Goal: Information Seeking & Learning: Learn about a topic

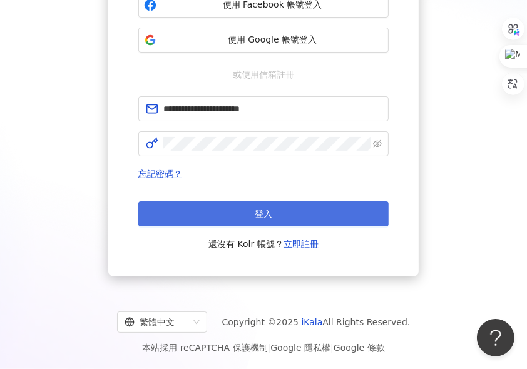
click at [322, 203] on button "登入" at bounding box center [263, 214] width 250 height 25
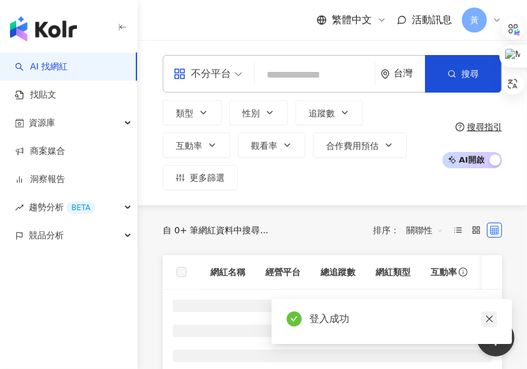
click at [490, 321] on icon "close" at bounding box center [489, 319] width 9 height 9
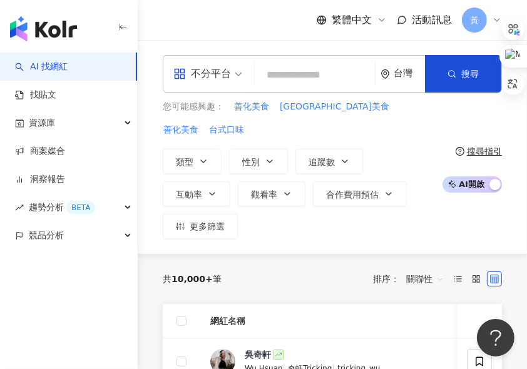
click at [327, 269] on div "共 10,000+ 筆 排序： 關聯性" at bounding box center [332, 279] width 339 height 20
click at [268, 34] on div "繁體中文 活動訊息 黃" at bounding box center [332, 20] width 339 height 40
click at [234, 74] on span "不分平台" at bounding box center [207, 74] width 69 height 20
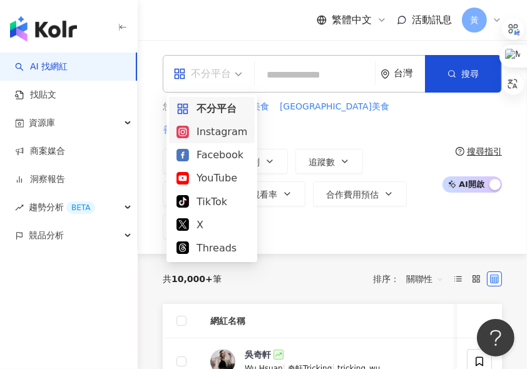
click at [227, 120] on div "Instagram" at bounding box center [212, 131] width 86 height 23
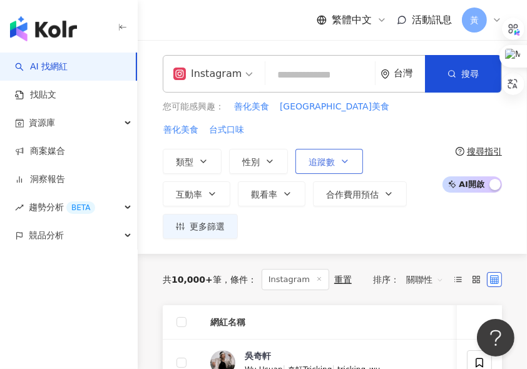
click at [341, 156] on icon "button" at bounding box center [345, 161] width 10 height 10
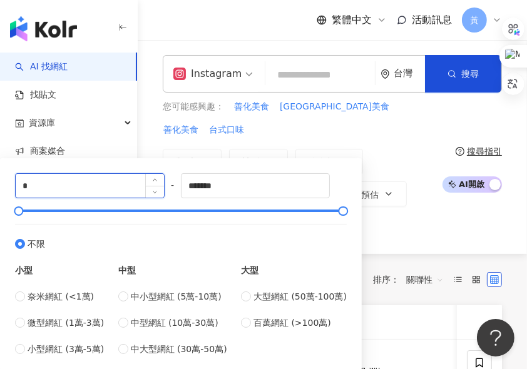
click at [39, 185] on input "*" at bounding box center [90, 186] width 148 height 24
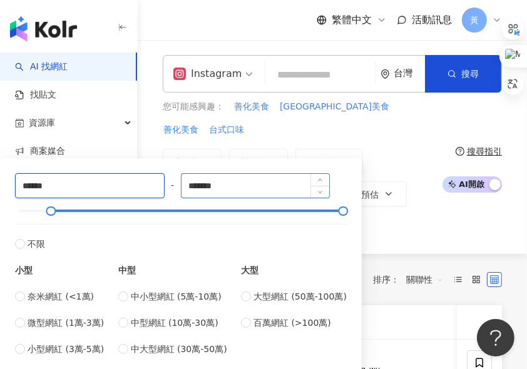
type input "******"
click at [202, 185] on input "*******" at bounding box center [256, 186] width 148 height 24
click at [245, 186] on input "*******" at bounding box center [256, 186] width 148 height 24
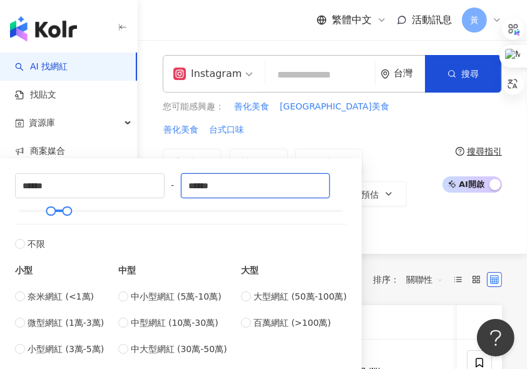
type input "******"
click at [419, 207] on div "類型 性別 追蹤數 互動率 觀看率 合作費用預估 更多篩選 ****** - ****** 不限 小型 奈米網紅 (<1萬) 微型網紅 (1萬-3萬) 小型網…" at bounding box center [299, 194] width 273 height 90
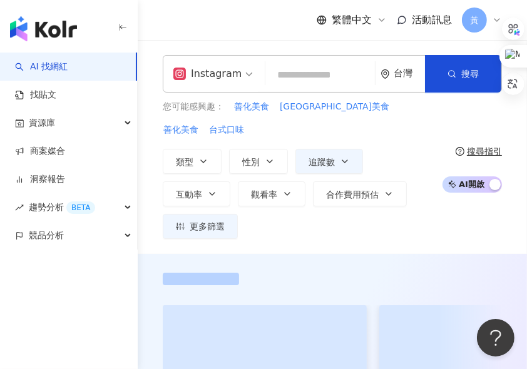
click at [279, 76] on input "search" at bounding box center [320, 75] width 100 height 24
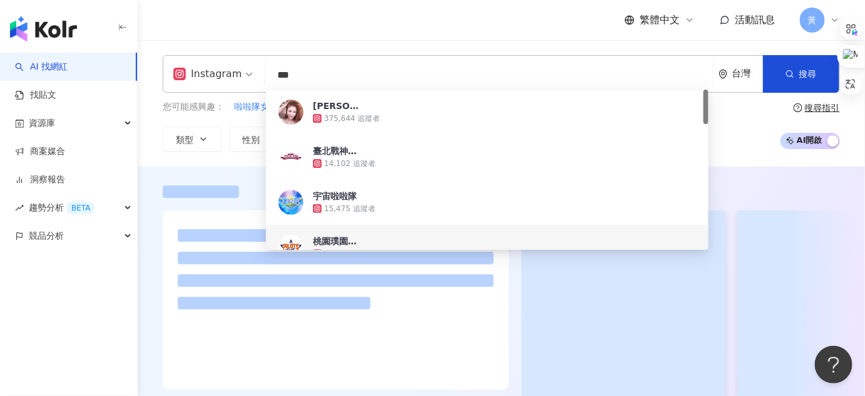
type input "***"
click at [526, 177] on div at bounding box center [501, 289] width 727 height 245
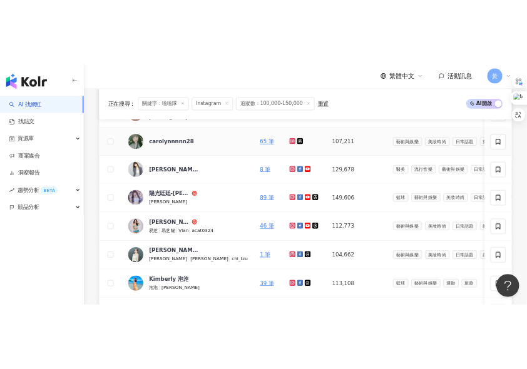
scroll to position [682, 0]
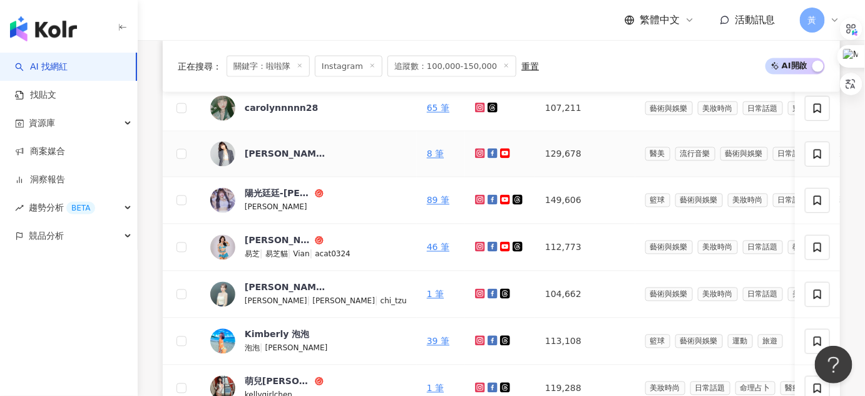
click at [475, 158] on icon at bounding box center [480, 153] width 10 height 10
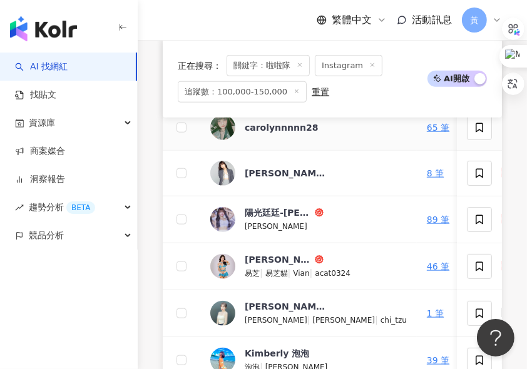
scroll to position [796, 0]
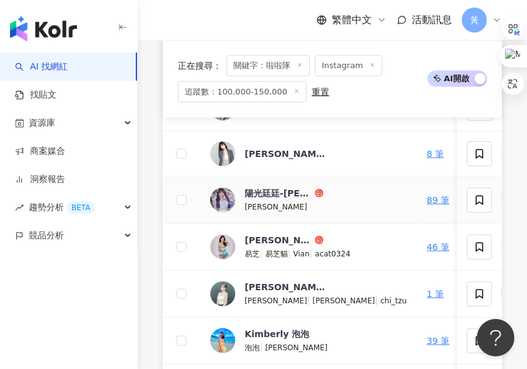
click at [476, 203] on icon at bounding box center [480, 200] width 8 height 8
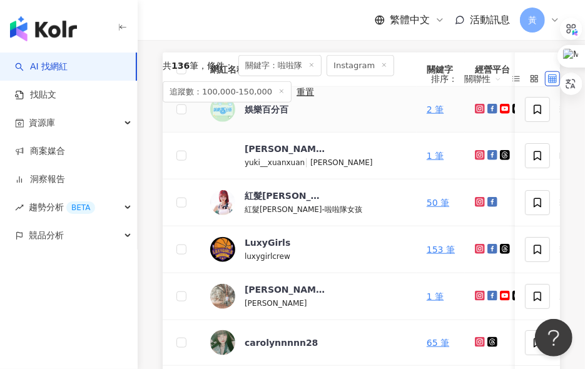
scroll to position [536, 0]
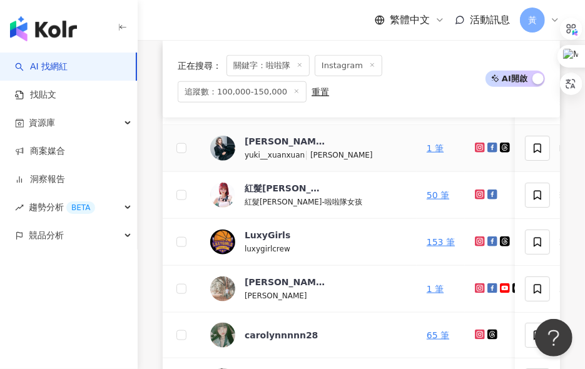
click at [476, 151] on icon at bounding box center [480, 148] width 8 height 8
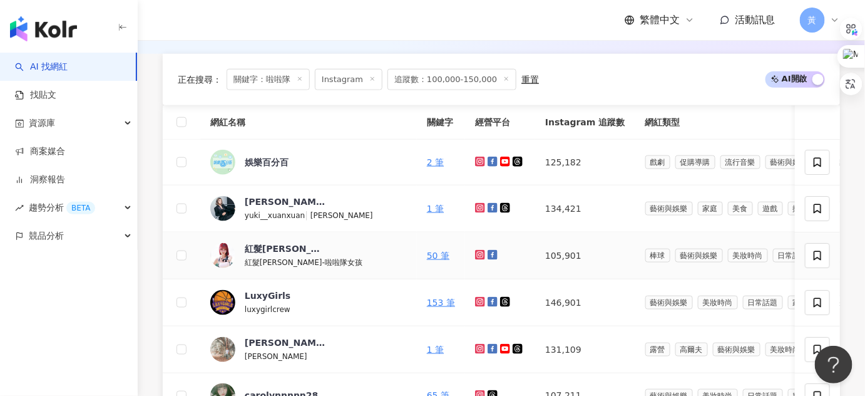
scroll to position [423, 0]
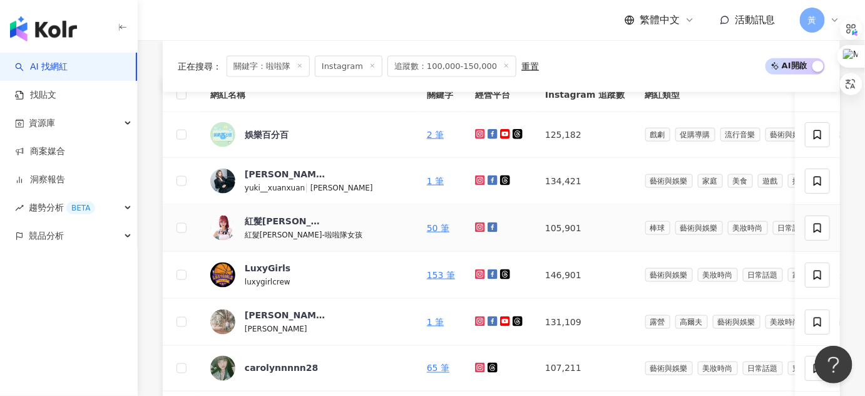
click at [475, 232] on icon at bounding box center [480, 227] width 10 height 10
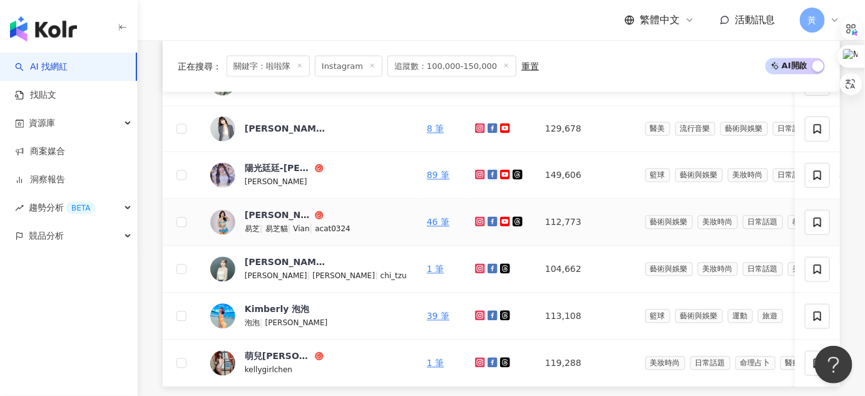
scroll to position [764, 0]
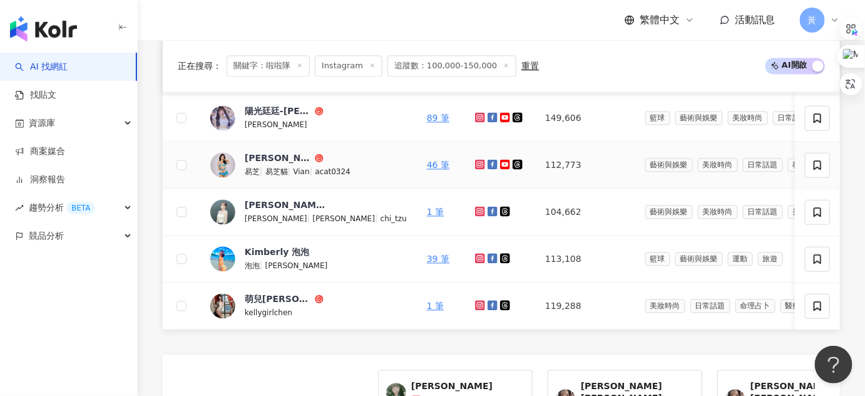
click at [478, 167] on icon at bounding box center [480, 164] width 5 height 5
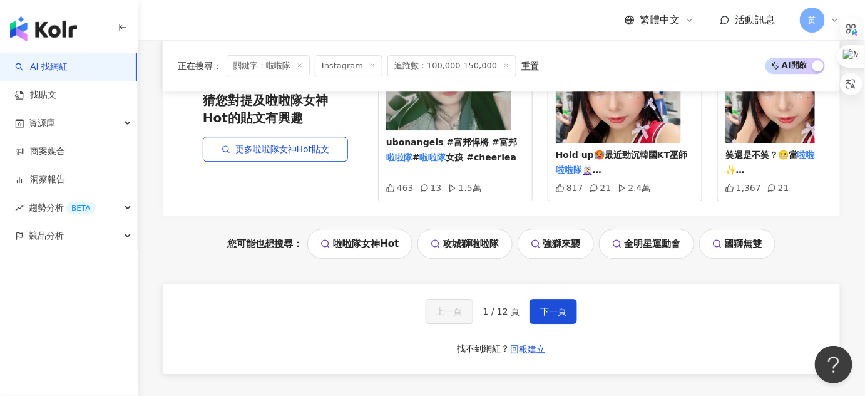
scroll to position [1138, 0]
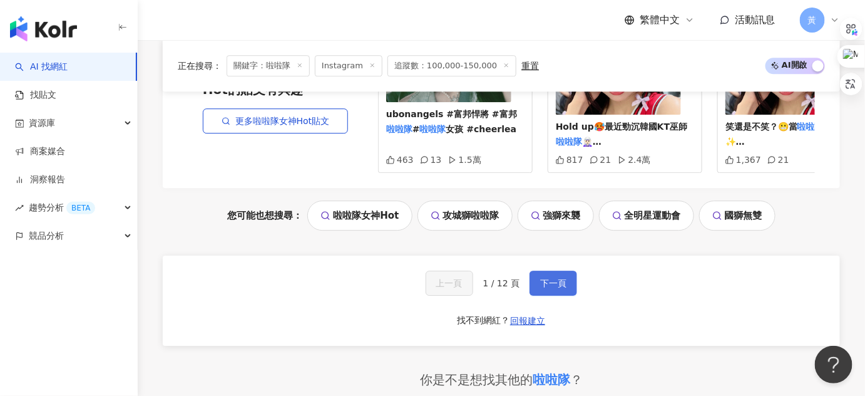
click at [526, 288] on span "下一頁" at bounding box center [553, 283] width 26 height 10
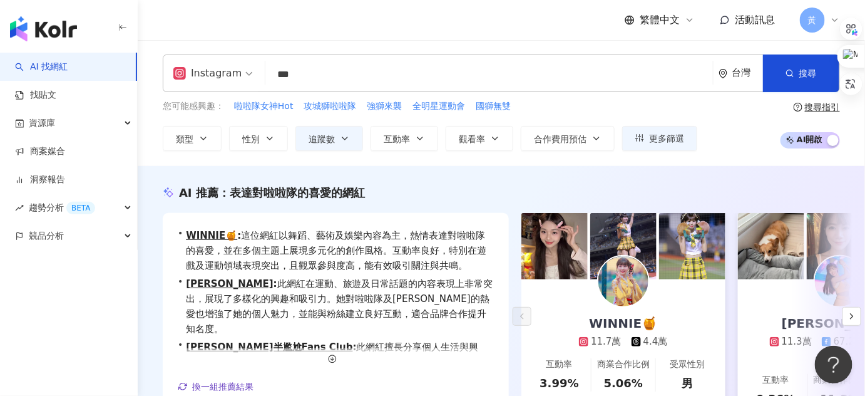
scroll to position [115, 0]
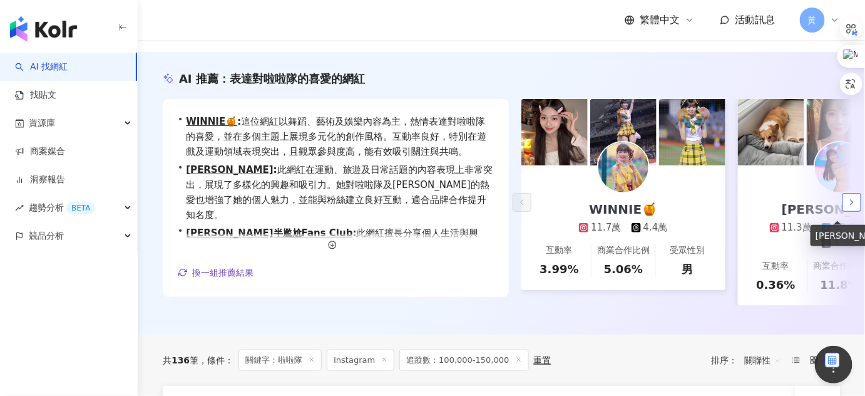
click at [526, 202] on button "button" at bounding box center [852, 202] width 19 height 19
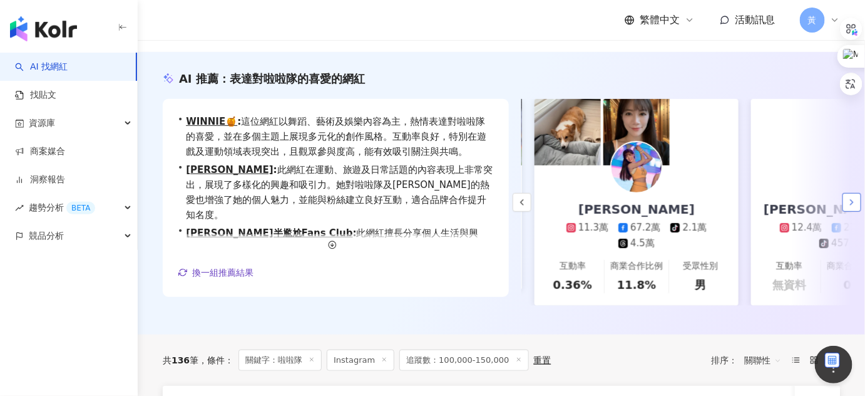
scroll to position [0, 217]
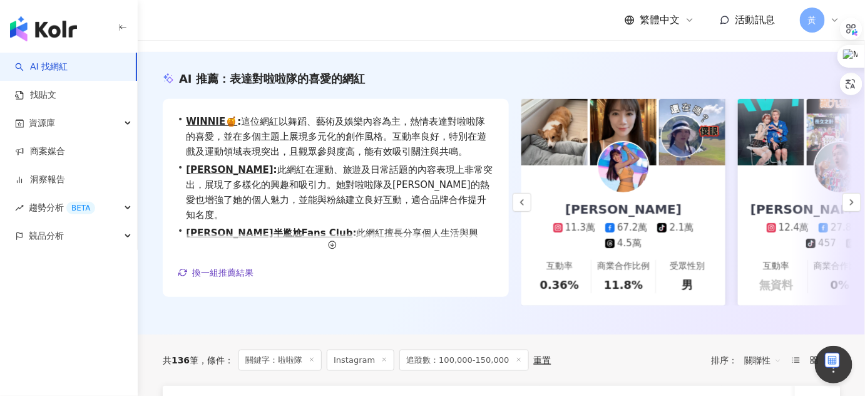
click at [526, 227] on icon at bounding box center [557, 227] width 5 height 5
click at [525, 205] on icon "button" at bounding box center [522, 202] width 10 height 10
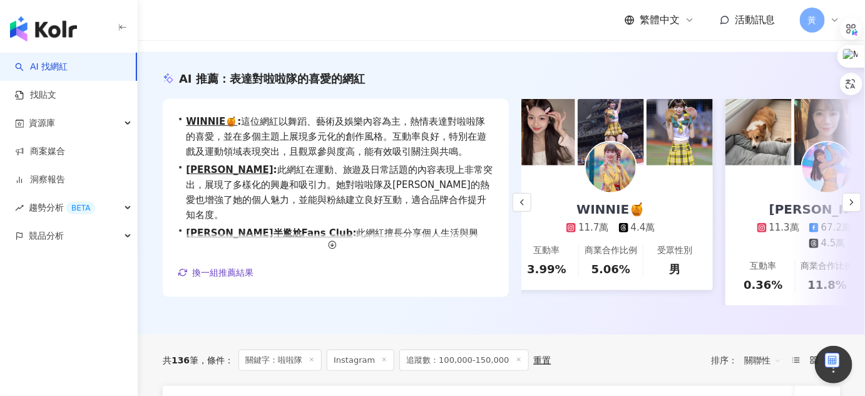
scroll to position [0, 0]
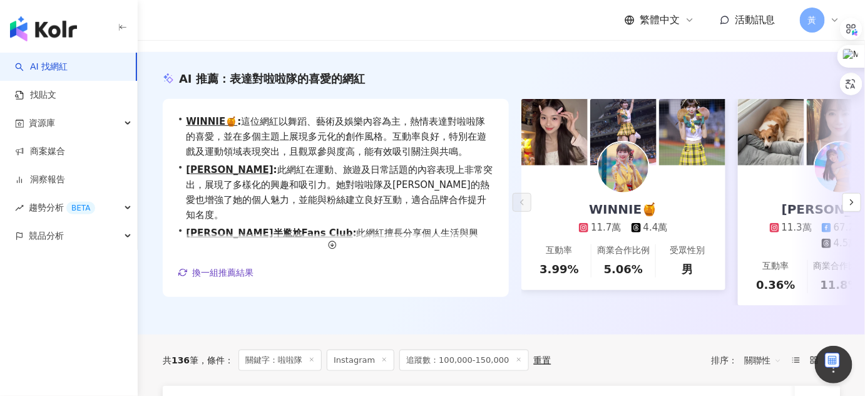
click at [526, 217] on div "WINNIE🍯" at bounding box center [623, 209] width 93 height 18
click at [526, 207] on icon "button" at bounding box center [852, 202] width 10 height 10
click at [526, 205] on icon "button" at bounding box center [852, 202] width 10 height 10
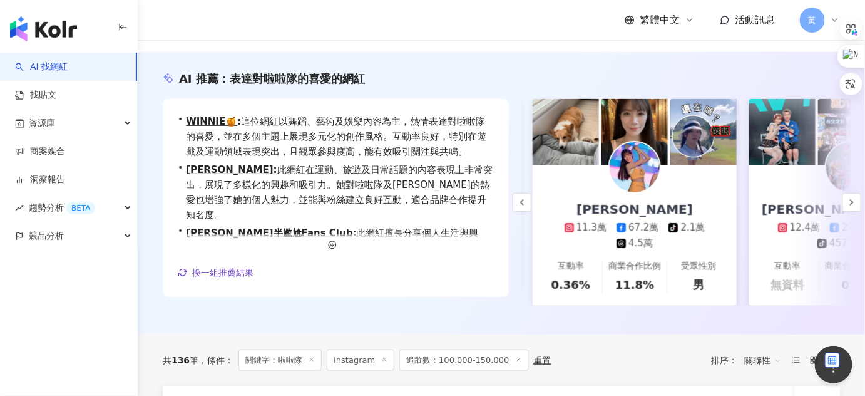
scroll to position [0, 286]
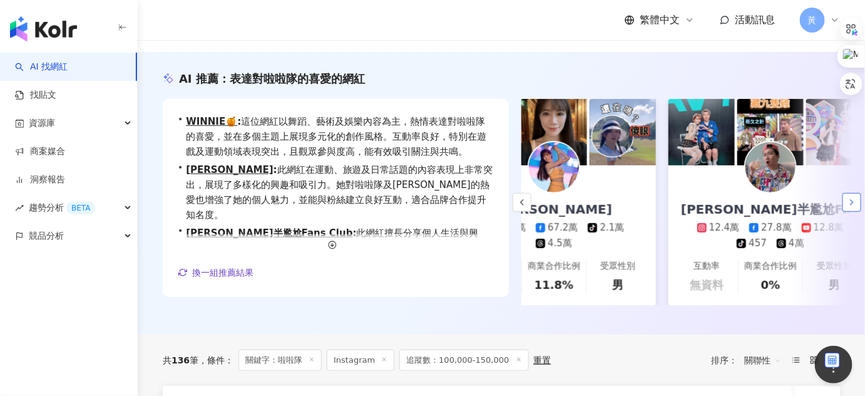
click at [526, 205] on icon "button" at bounding box center [852, 202] width 10 height 10
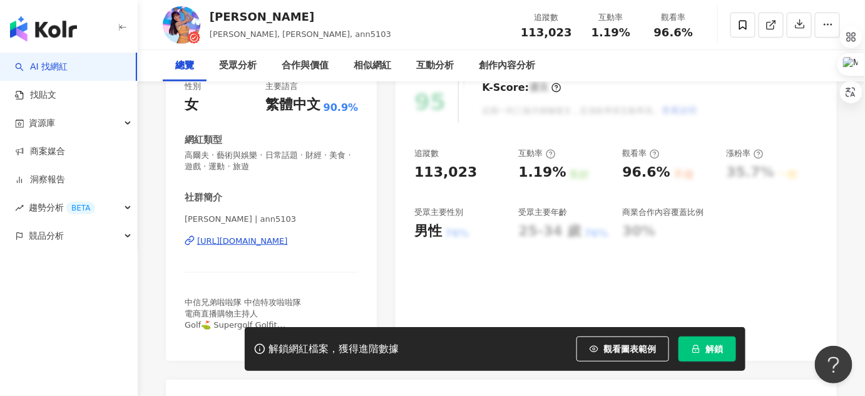
click at [280, 239] on div "[URL][DOMAIN_NAME]" at bounding box center [242, 240] width 91 height 11
